Goal: Task Accomplishment & Management: Use online tool/utility

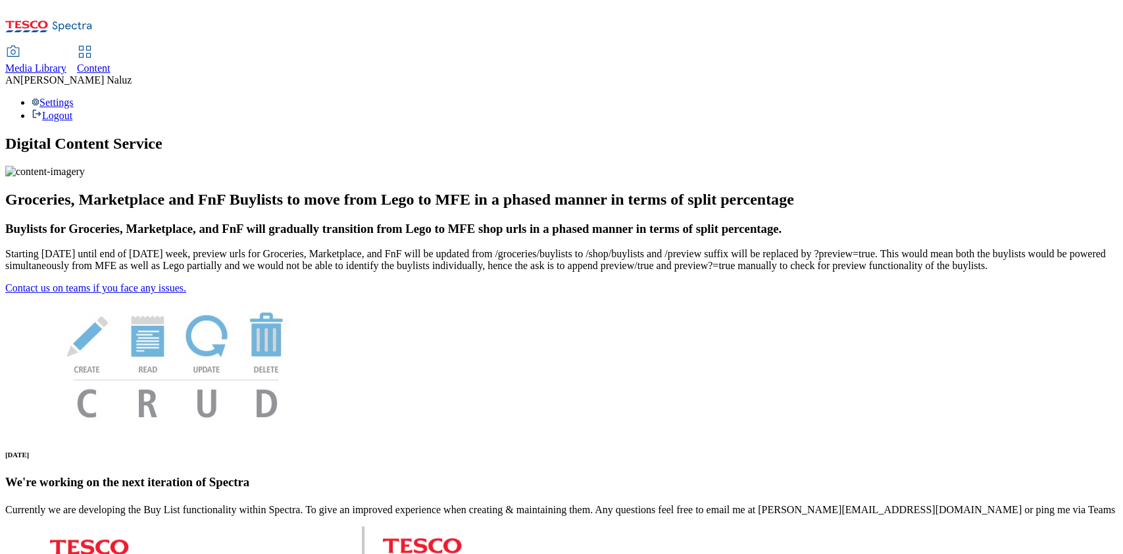
click at [93, 44] on icon at bounding box center [85, 52] width 16 height 16
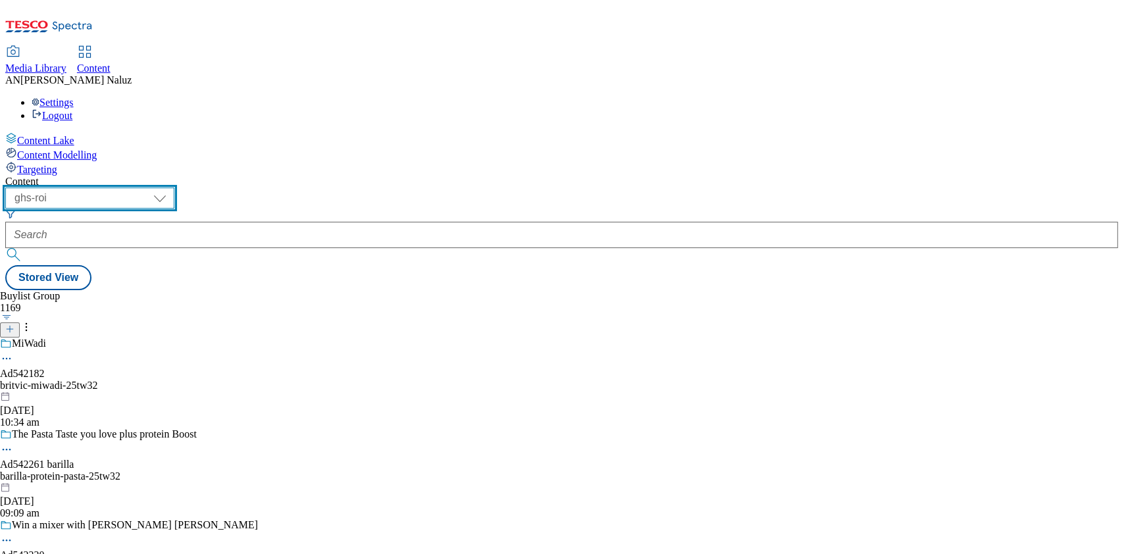
click at [174, 187] on select "ghs-roi ghs-[GEOGRAPHIC_DATA]" at bounding box center [89, 197] width 169 height 21
select select "ghs-[GEOGRAPHIC_DATA]"
click at [171, 187] on select "ghs-roi ghs-[GEOGRAPHIC_DATA]" at bounding box center [89, 197] width 169 height 21
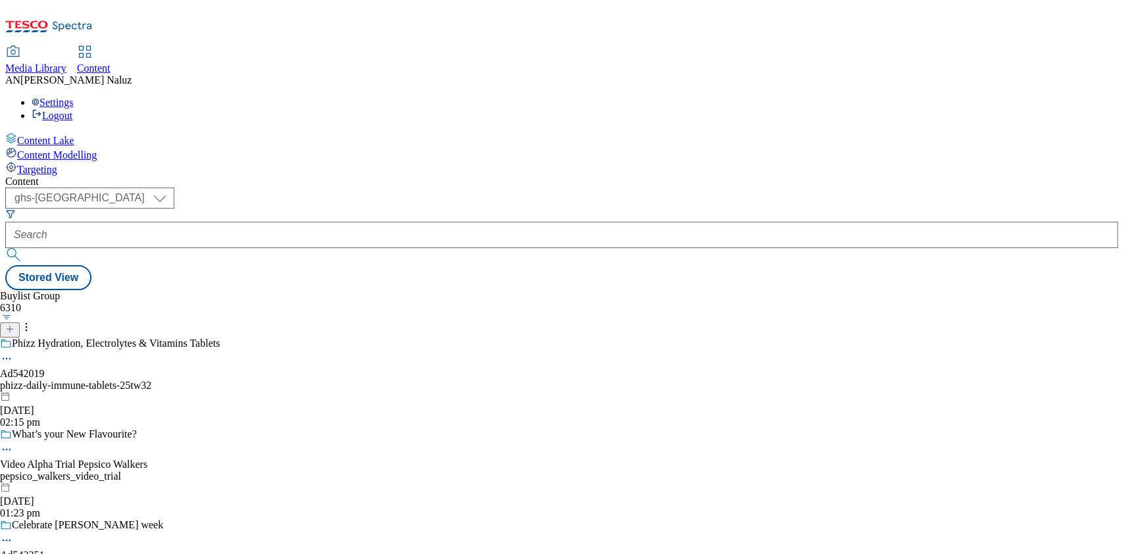
click at [443, 187] on div "( optional ) ghs-roi ghs-[GEOGRAPHIC_DATA] ghs-uk Stored View" at bounding box center [561, 238] width 1112 height 103
